Goal: Information Seeking & Learning: Learn about a topic

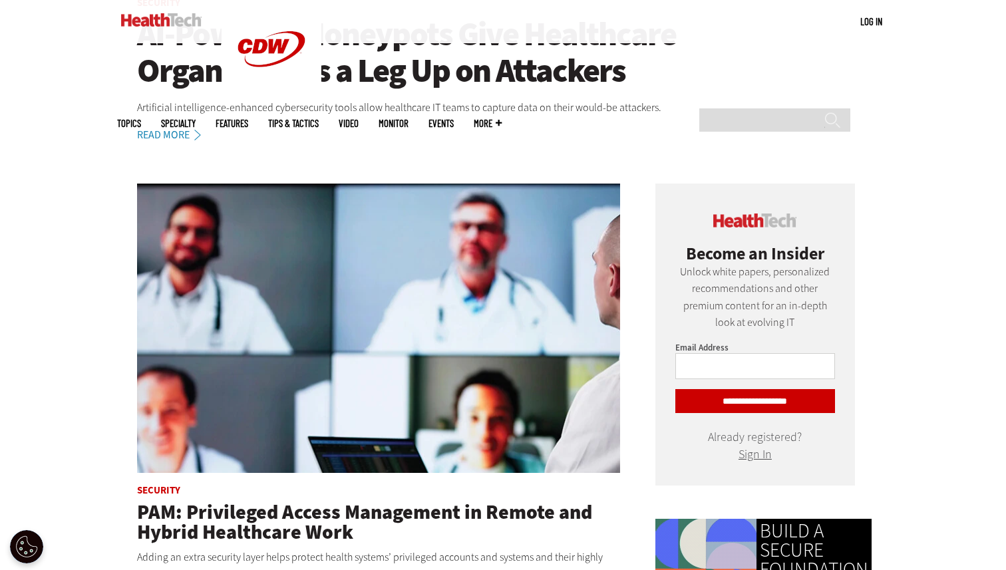
scroll to position [460, 0]
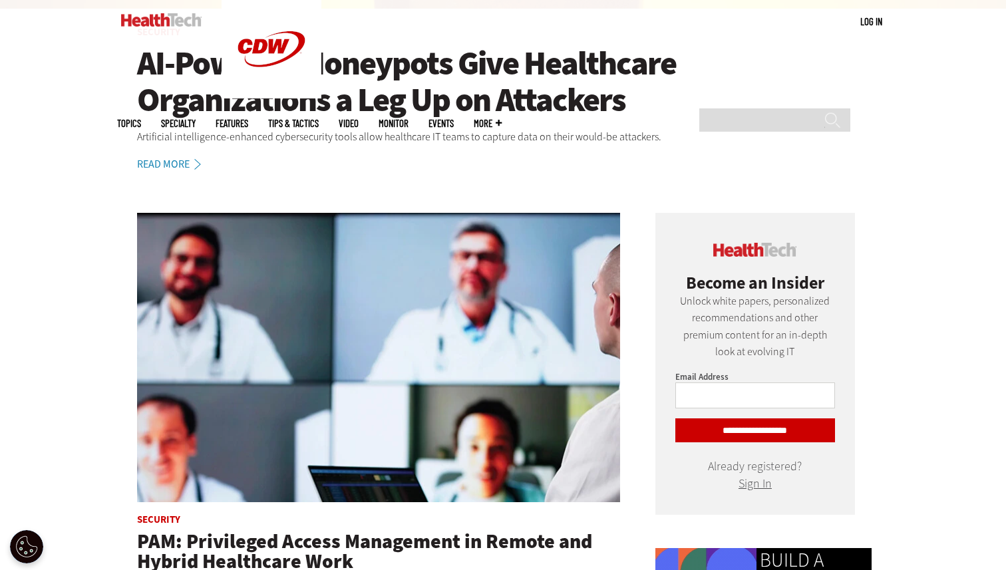
click at [165, 172] on article "Security AI-Powered Honeypots Give Healthcare Organizations a Leg Up on Attacke…" at bounding box center [503, 99] width 772 height 145
click at [169, 162] on link "Read More" at bounding box center [176, 164] width 79 height 11
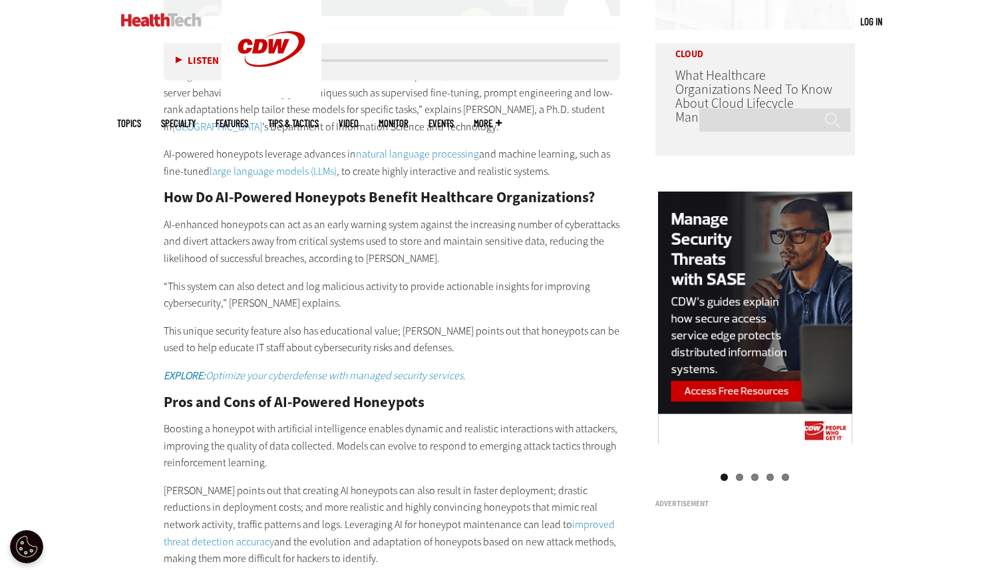
scroll to position [1239, 0]
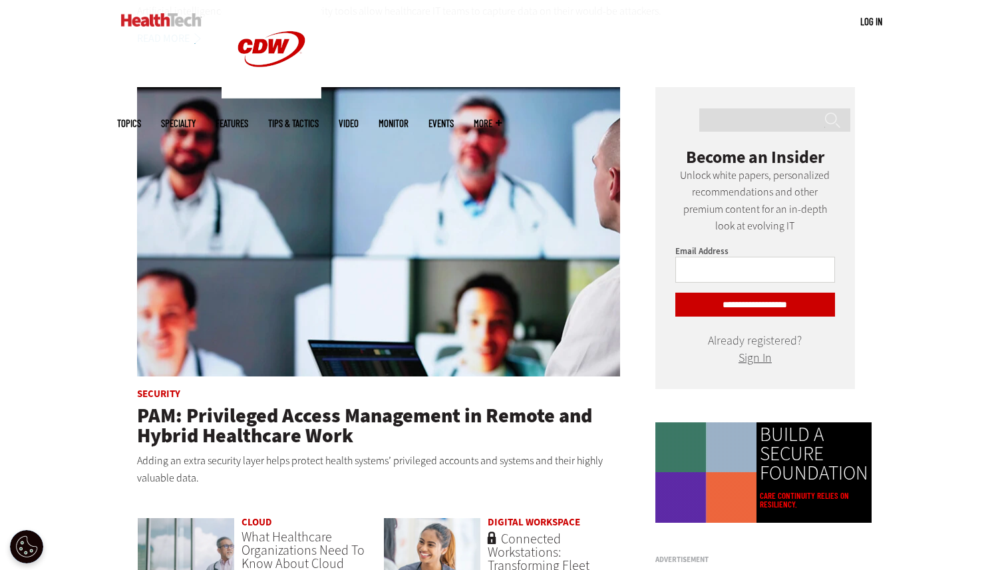
scroll to position [775, 0]
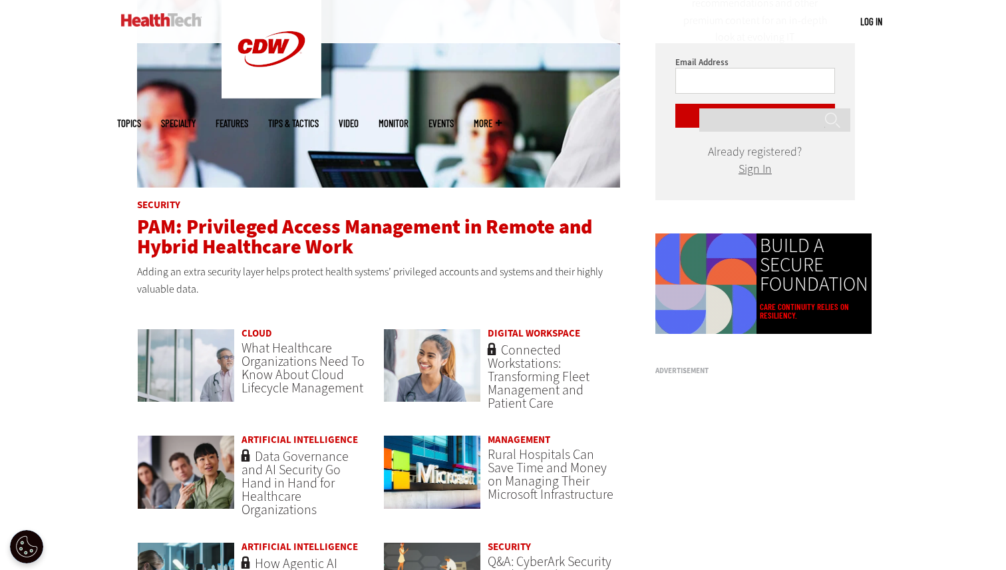
click at [311, 242] on span "PAM: Privileged Access Management in Remote and Hybrid Healthcare Work" at bounding box center [364, 237] width 455 height 47
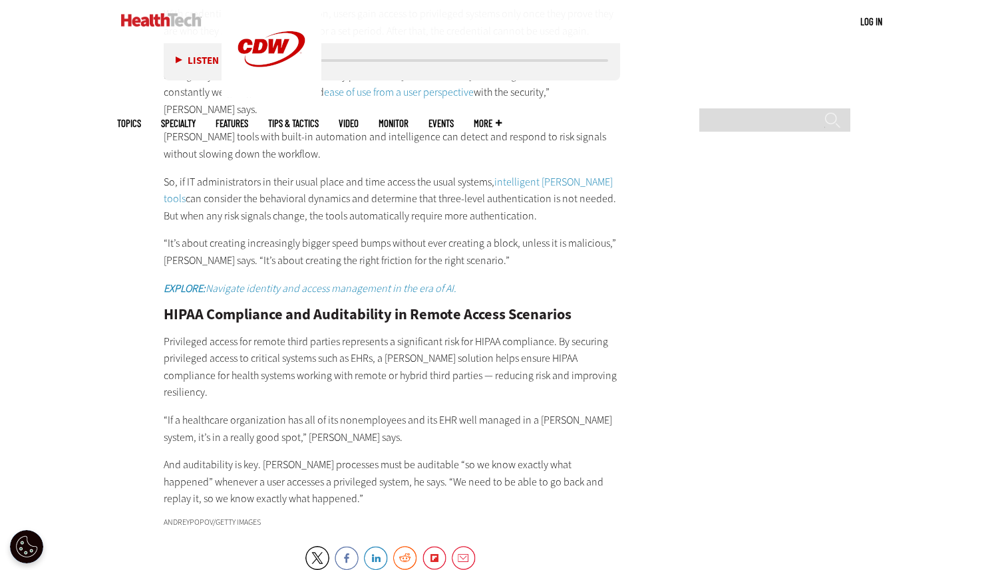
scroll to position [2417, 0]
